Goal: Navigation & Orientation: Find specific page/section

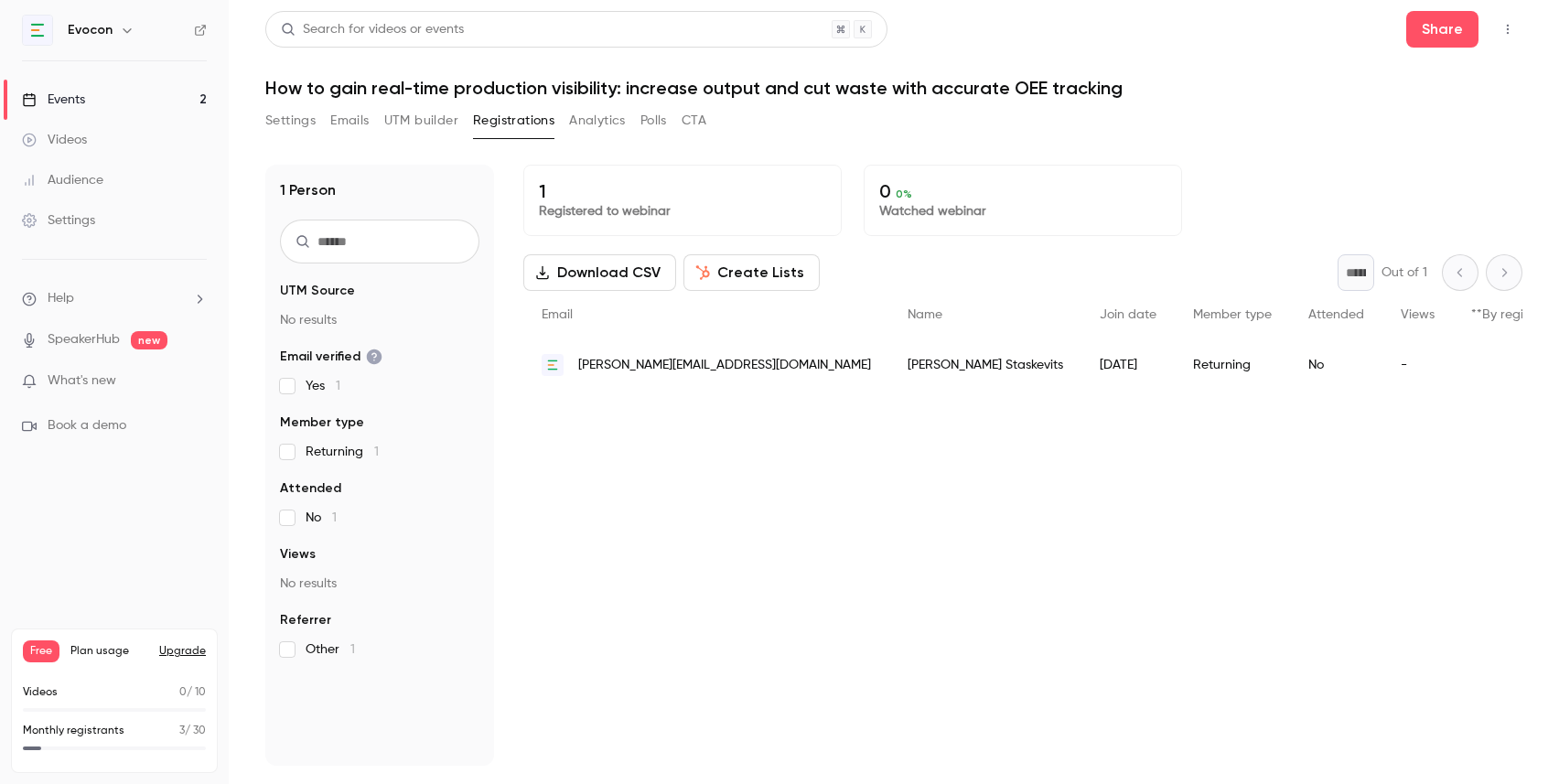
click at [106, 103] on link "Events 2" at bounding box center [114, 99] width 229 height 40
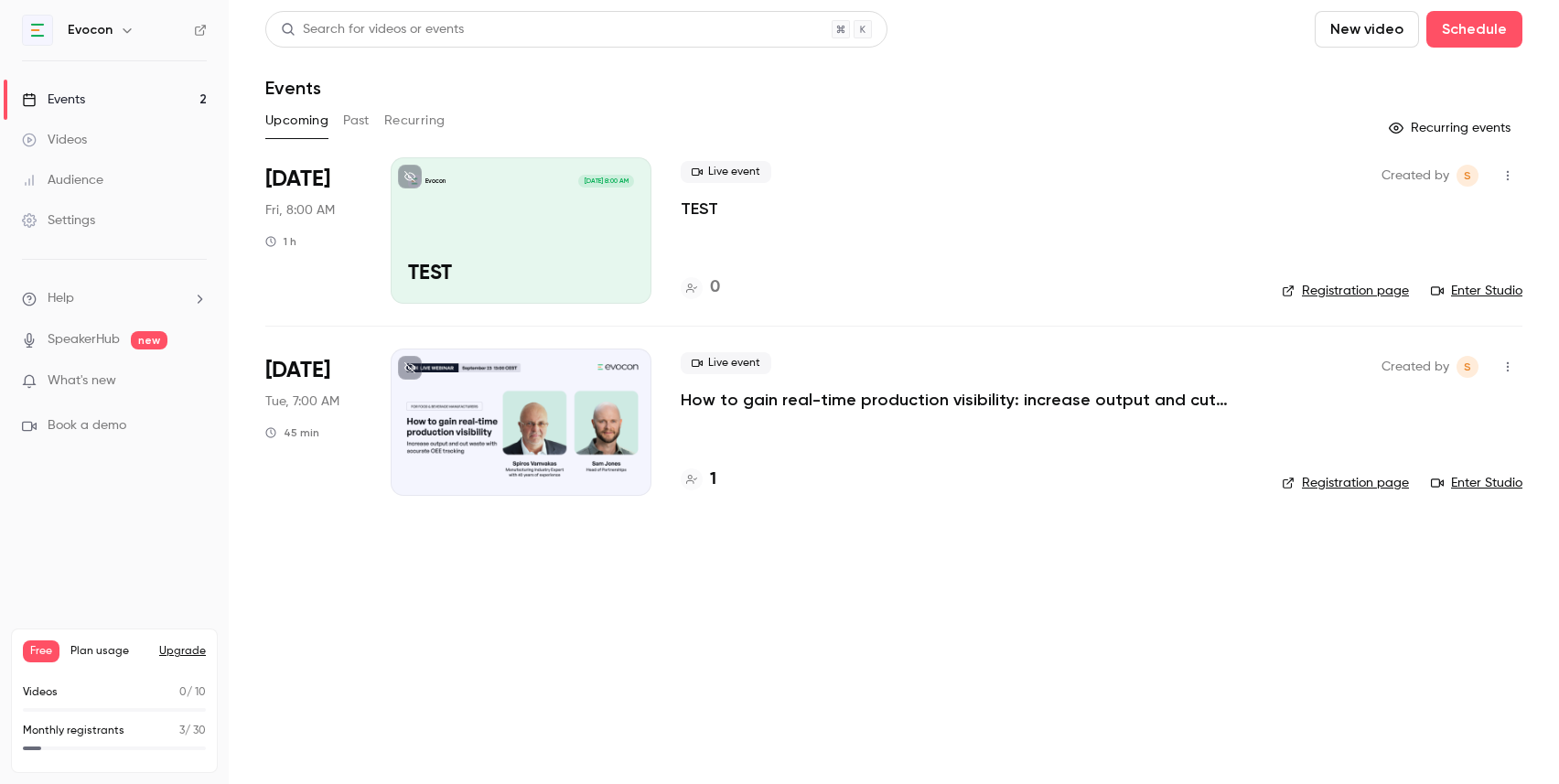
click at [1349, 482] on link "Registration page" at bounding box center [1345, 483] width 127 height 19
